Goal: Task Accomplishment & Management: Complete application form

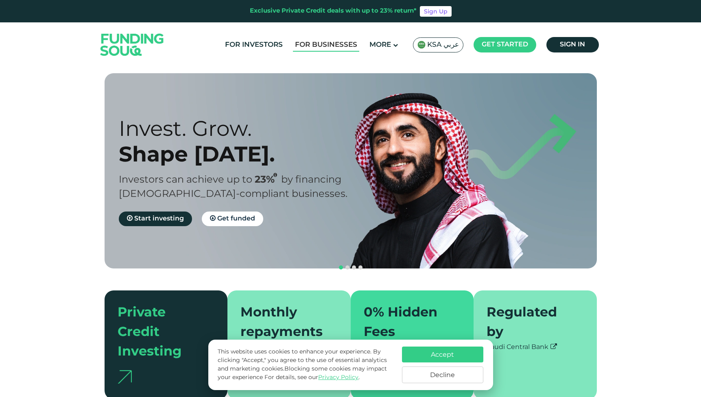
click at [328, 45] on link "For Businesses" at bounding box center [326, 44] width 66 height 13
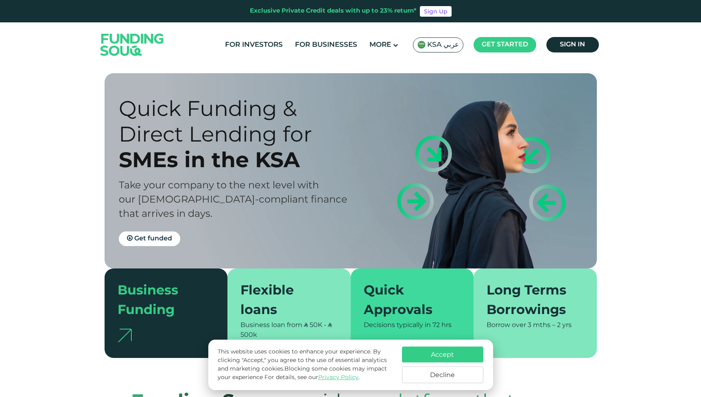
click at [445, 50] on div "KSA عربي" at bounding box center [438, 44] width 50 height 15
click at [444, 40] on span "KSA عربي" at bounding box center [443, 44] width 32 height 9
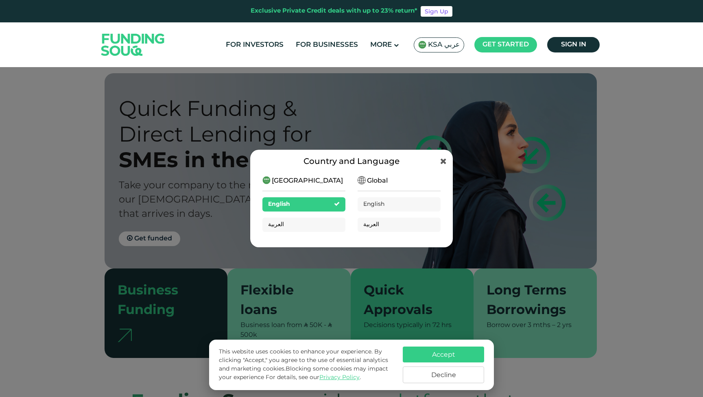
click at [374, 177] on span "Global" at bounding box center [377, 181] width 21 height 10
click at [309, 180] on span "[GEOGRAPHIC_DATA]" at bounding box center [307, 181] width 71 height 10
click at [378, 180] on span "Global" at bounding box center [377, 181] width 21 height 10
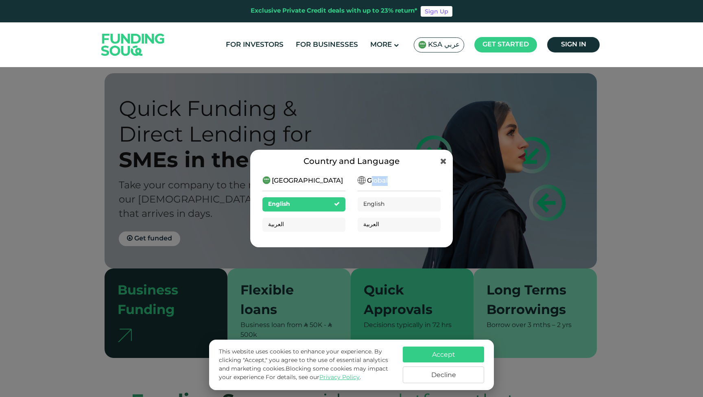
click at [378, 180] on span "Global" at bounding box center [377, 181] width 21 height 10
click at [443, 161] on icon at bounding box center [443, 161] width 7 height 8
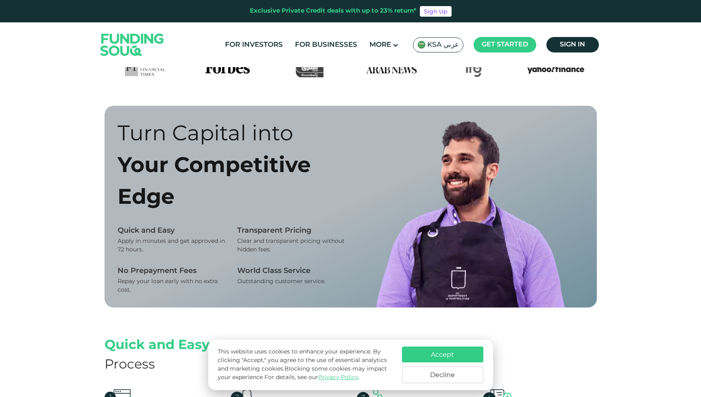
scroll to position [484, 0]
